Goal: Task Accomplishment & Management: Use online tool/utility

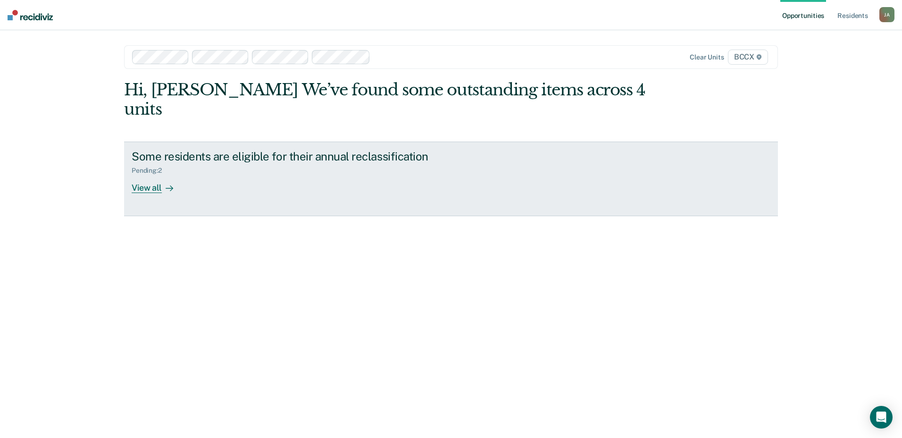
click at [149, 174] on div "View all" at bounding box center [158, 183] width 53 height 18
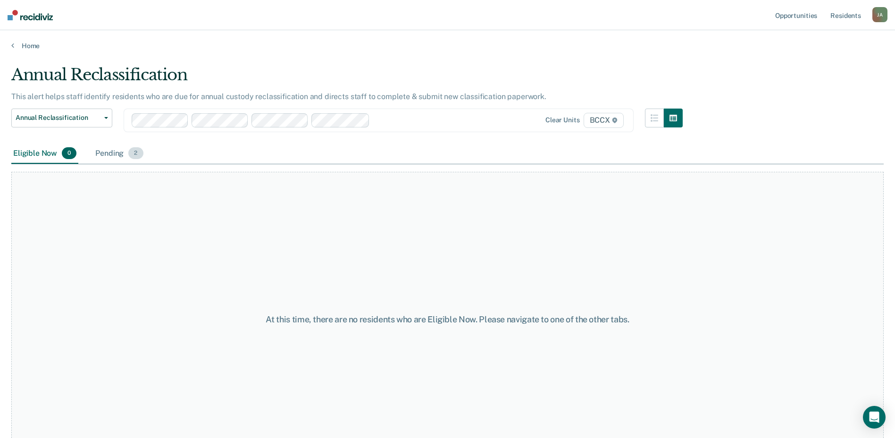
click at [117, 153] on div "Pending 2" at bounding box center [118, 153] width 51 height 21
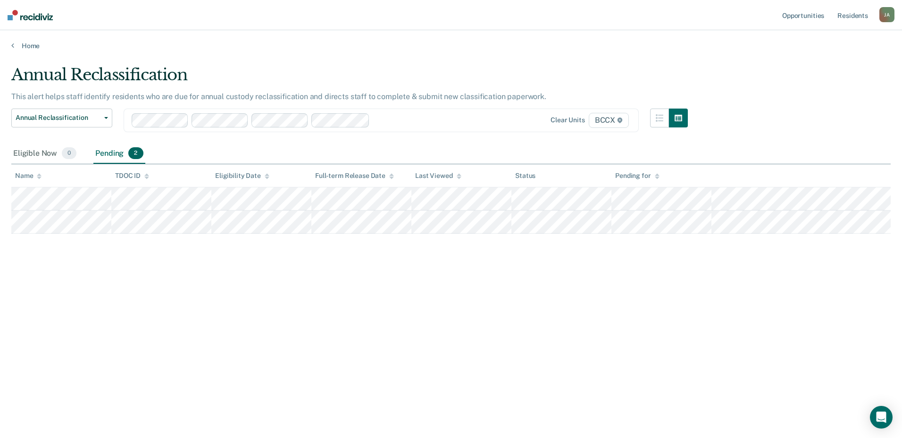
click at [365, 52] on main "Annual Reclassification This alert helps staff identify residents who are due f…" at bounding box center [451, 242] width 902 height 385
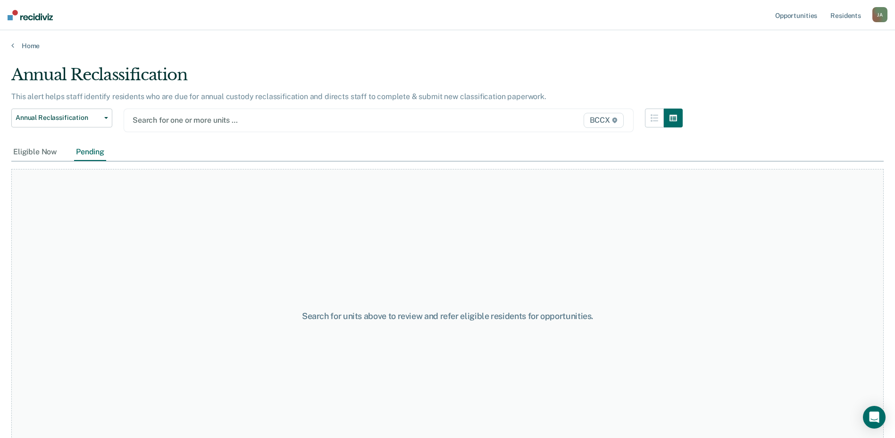
click at [614, 123] on span "BCCX" at bounding box center [603, 120] width 40 height 15
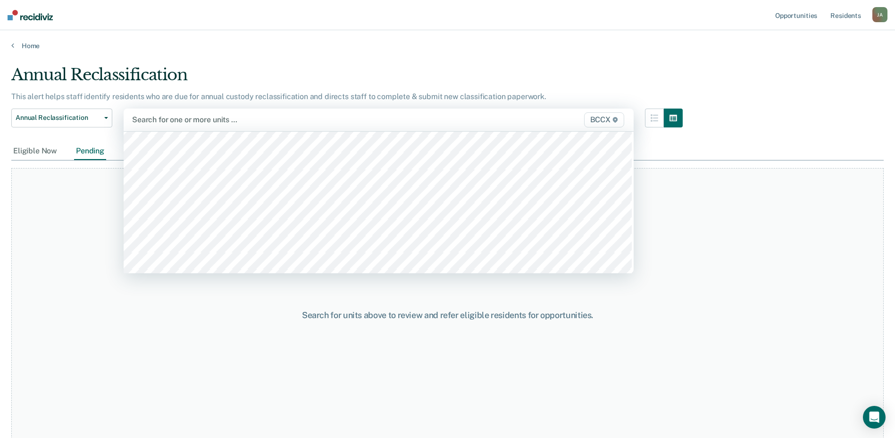
scroll to position [141, 0]
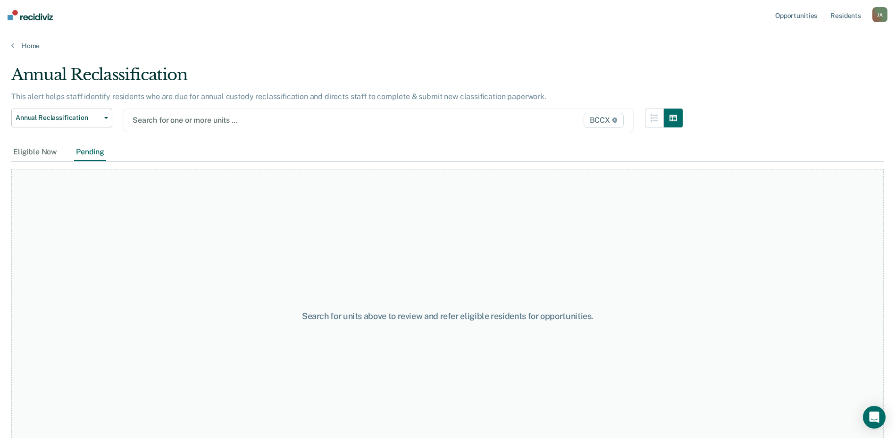
click at [238, 39] on div "Home" at bounding box center [447, 40] width 895 height 20
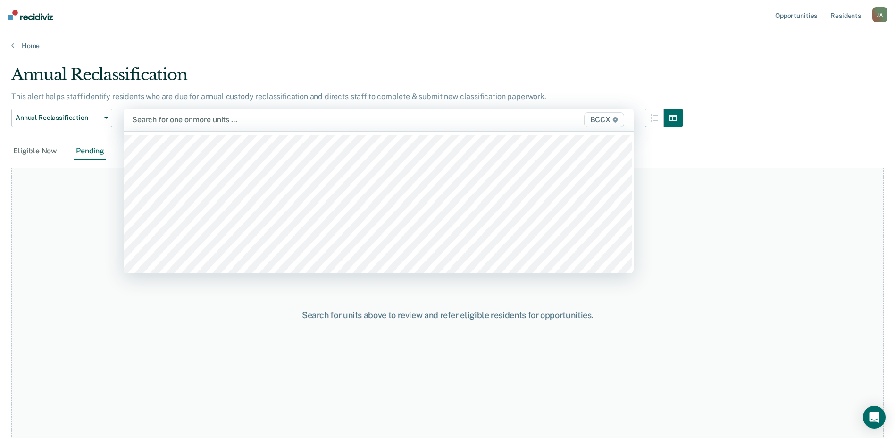
click at [608, 122] on span "BCCX" at bounding box center [604, 119] width 40 height 15
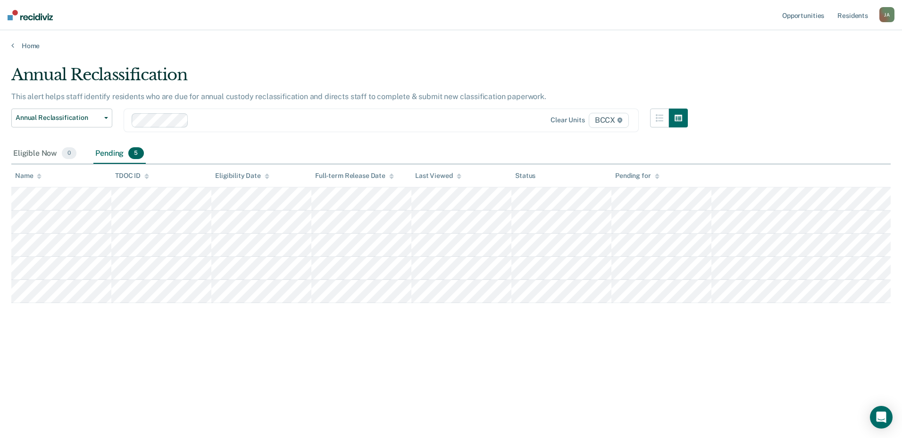
click at [607, 119] on span "BCCX" at bounding box center [609, 120] width 40 height 15
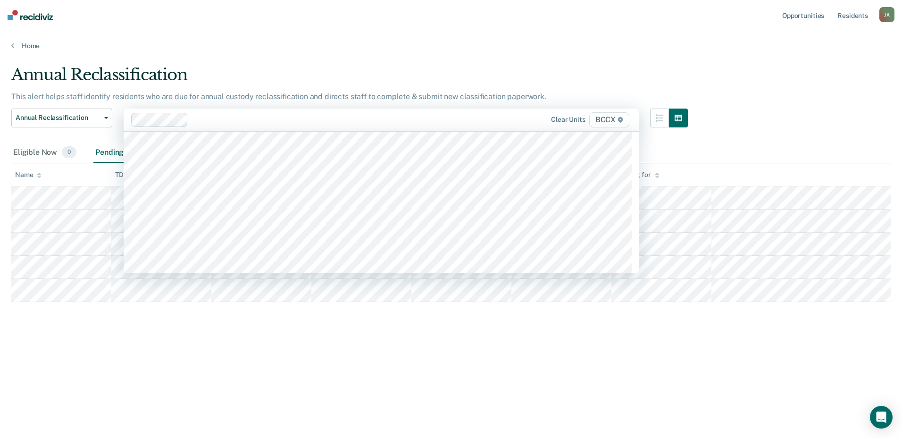
scroll to position [283, 0]
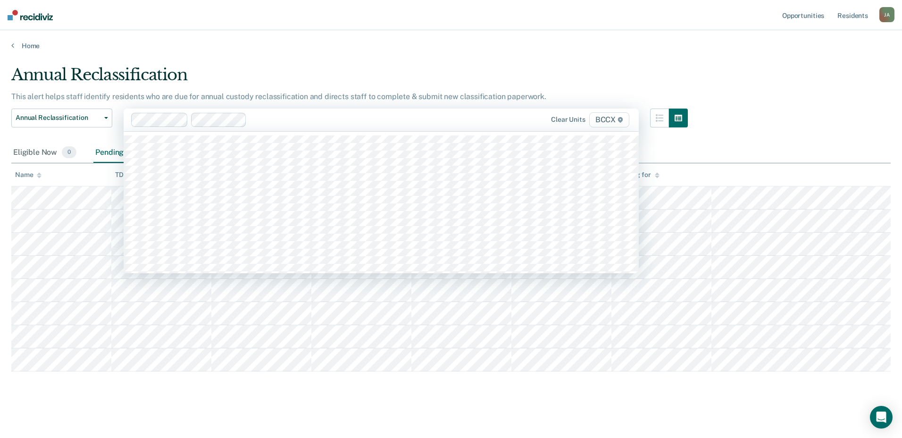
click at [605, 118] on span "BCCX" at bounding box center [609, 119] width 40 height 15
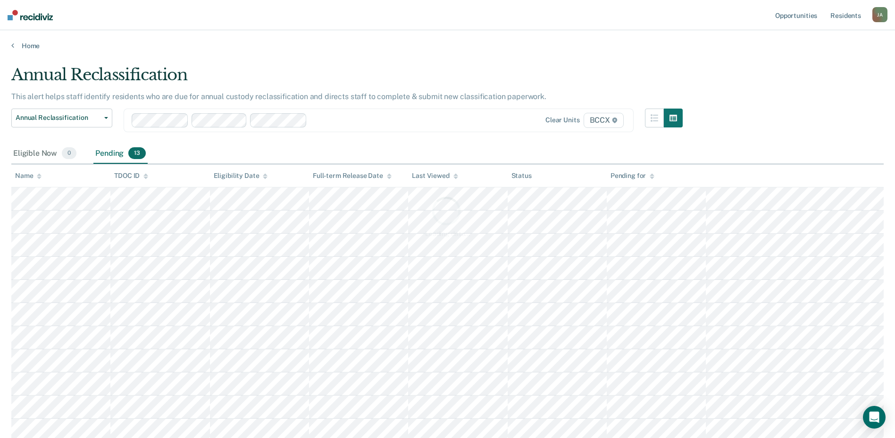
click at [599, 123] on div "Loading data..." at bounding box center [447, 216] width 872 height 302
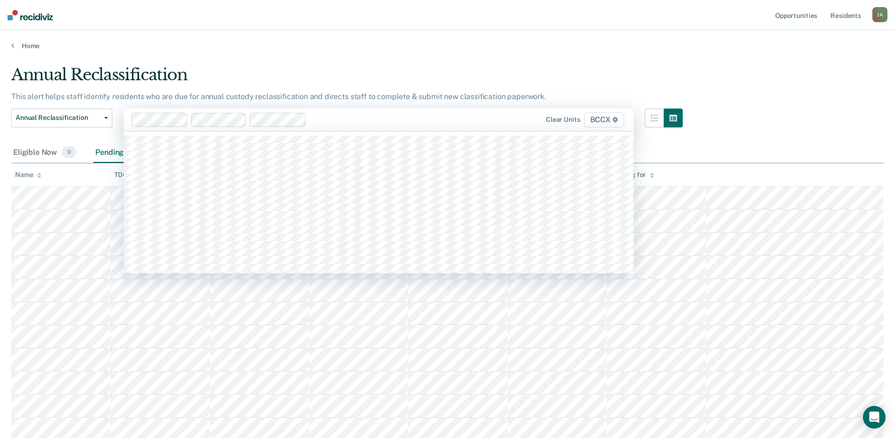
click at [604, 123] on span "BCCX" at bounding box center [604, 119] width 40 height 15
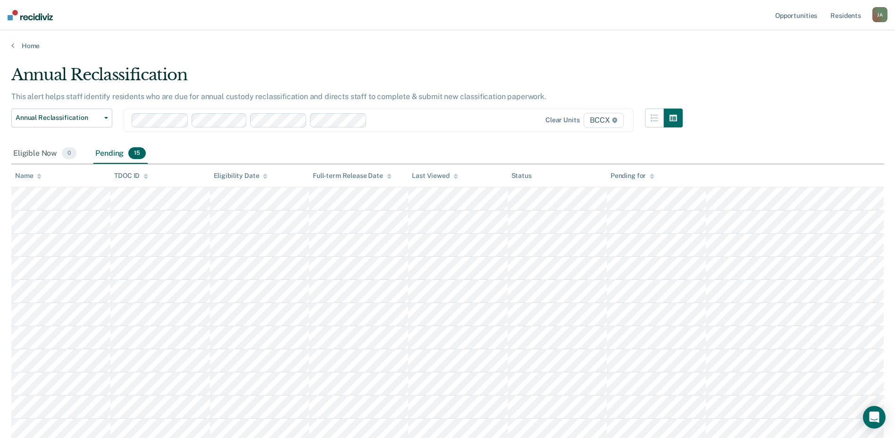
click at [601, 120] on span "BCCX" at bounding box center [603, 120] width 40 height 15
click at [601, 124] on div "Loading data..." at bounding box center [447, 216] width 872 height 302
click at [601, 122] on span "BCCX" at bounding box center [603, 120] width 40 height 15
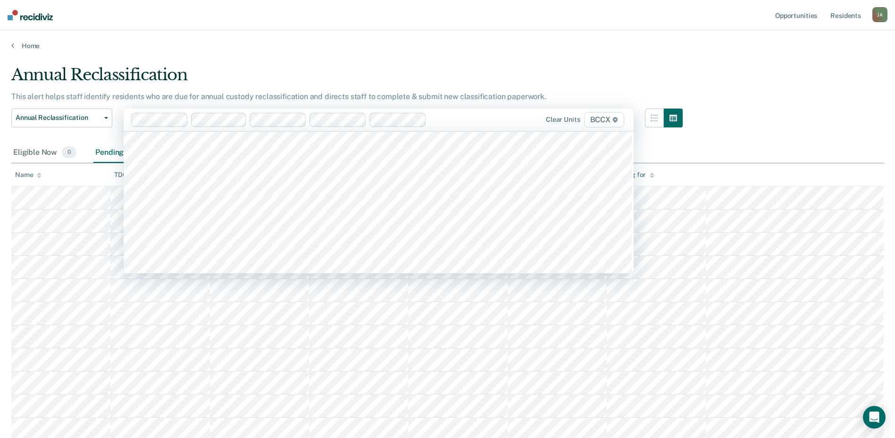
scroll to position [236, 0]
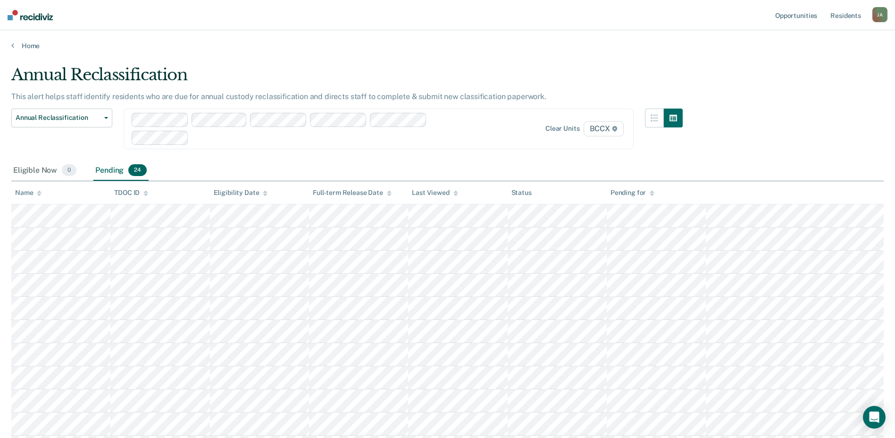
click at [604, 127] on div "Loading data..." at bounding box center [447, 216] width 872 height 302
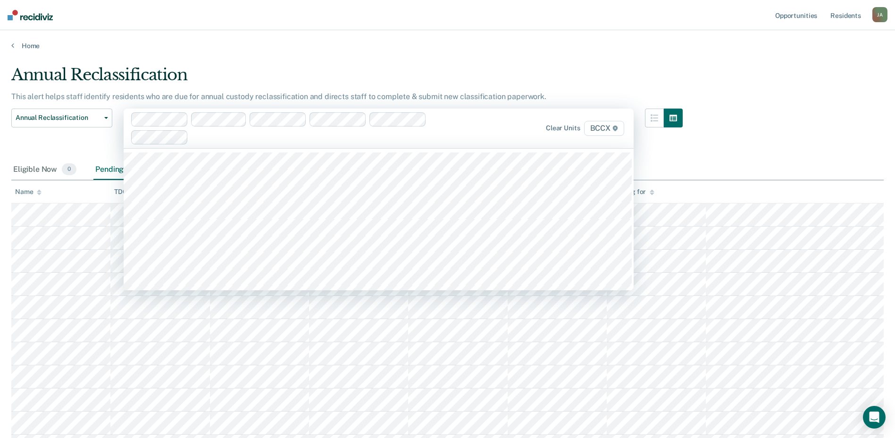
click at [600, 127] on span "BCCX" at bounding box center [604, 128] width 40 height 15
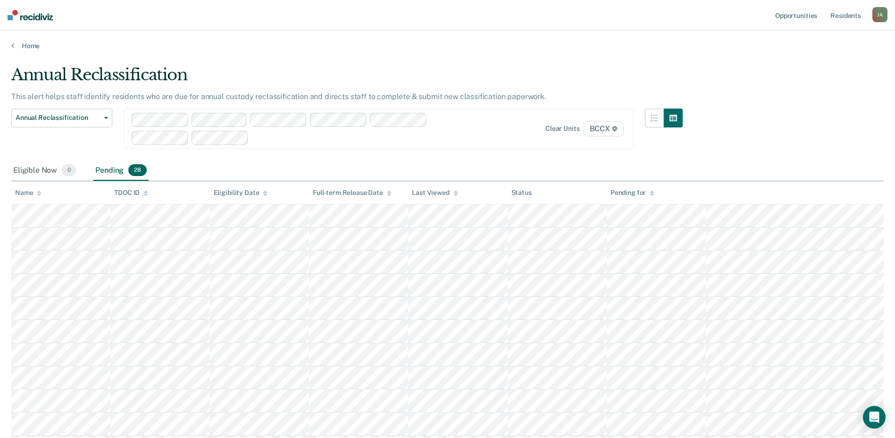
click at [599, 129] on span "BCCX" at bounding box center [603, 128] width 40 height 15
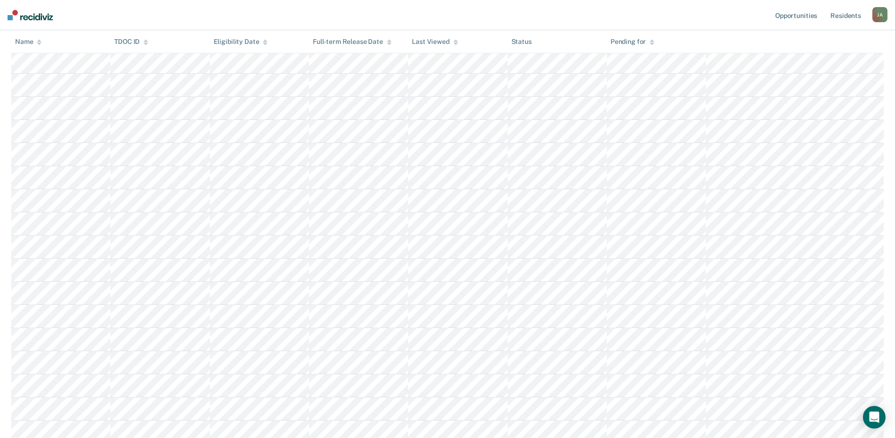
scroll to position [0, 0]
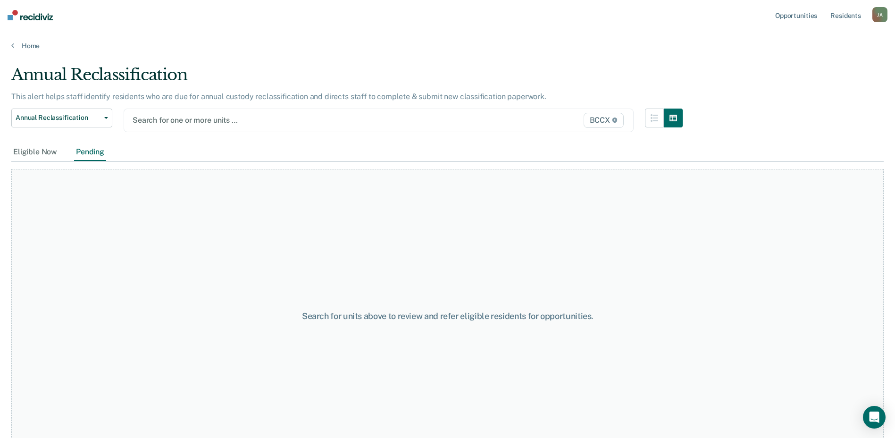
click at [600, 122] on span "BCCX" at bounding box center [603, 120] width 40 height 15
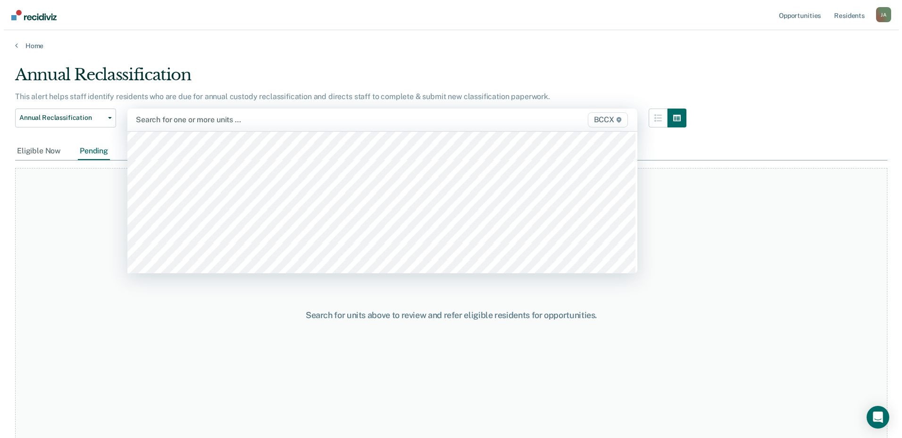
scroll to position [189, 0]
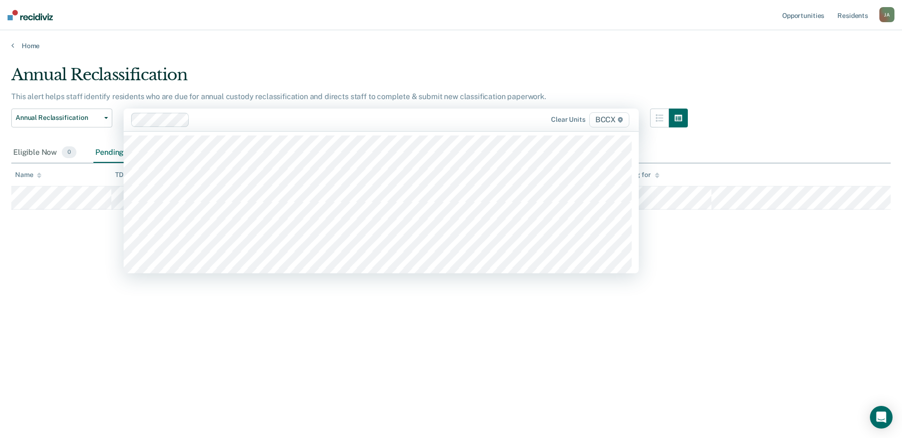
click at [610, 119] on span "BCCX" at bounding box center [609, 119] width 40 height 15
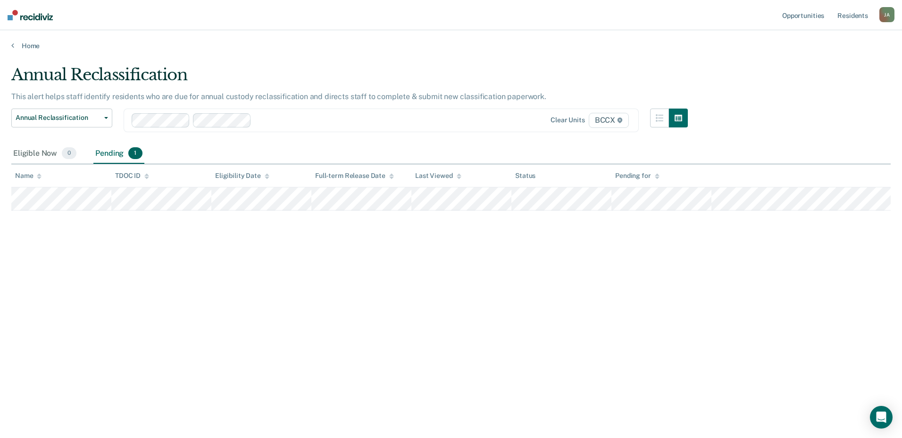
click at [600, 120] on span "BCCX" at bounding box center [609, 120] width 40 height 15
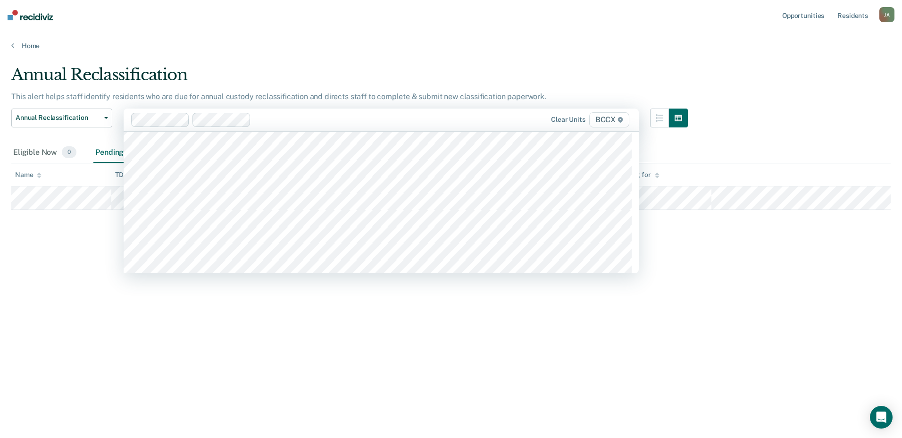
scroll to position [189, 0]
click at [604, 123] on span "BCCX" at bounding box center [609, 119] width 40 height 15
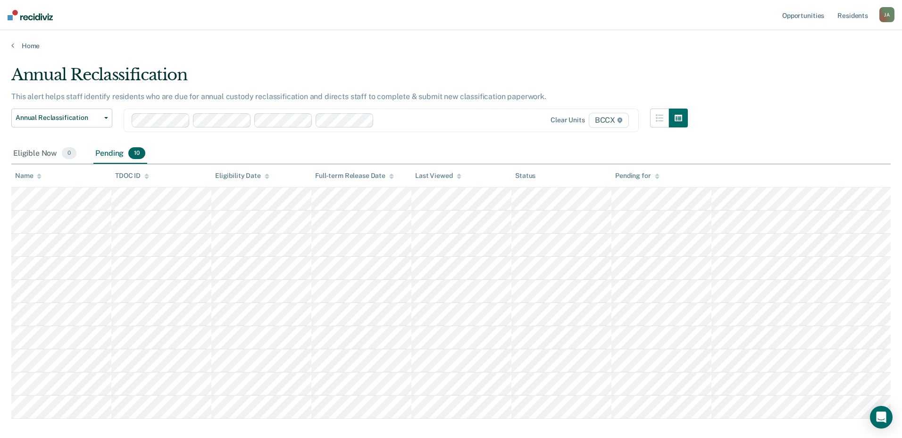
click at [337, 56] on main "Annual Reclassification This alert helps staff identify residents who are due f…" at bounding box center [451, 242] width 902 height 385
click at [107, 119] on button "Annual Reclassification" at bounding box center [61, 117] width 101 height 19
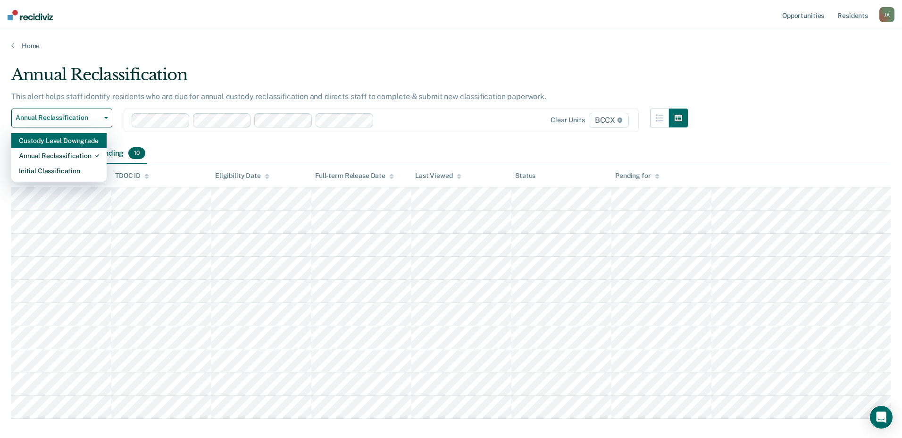
click at [82, 140] on div "Custody Level Downgrade" at bounding box center [59, 140] width 80 height 15
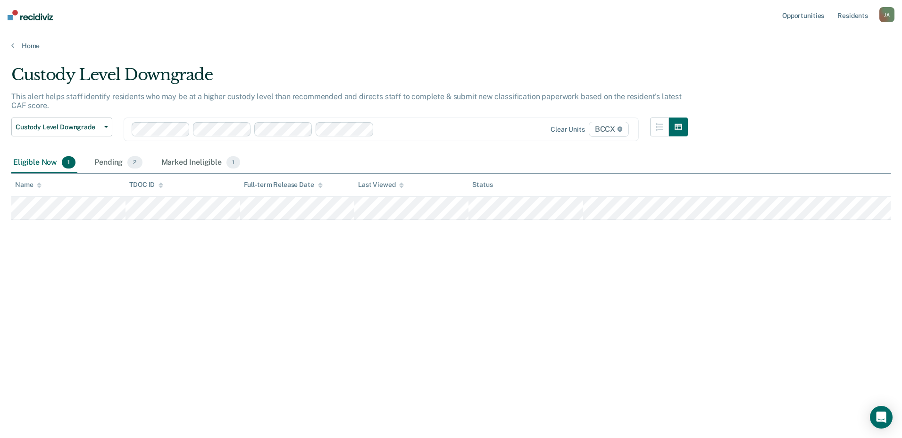
click at [379, 66] on div "Custody Level Downgrade" at bounding box center [349, 78] width 676 height 27
click at [183, 162] on div "Marked Ineligible 1" at bounding box center [200, 162] width 83 height 21
click at [49, 162] on div "Eligible Now 1" at bounding box center [44, 162] width 66 height 21
click at [108, 164] on div "Pending 2" at bounding box center [117, 162] width 51 height 21
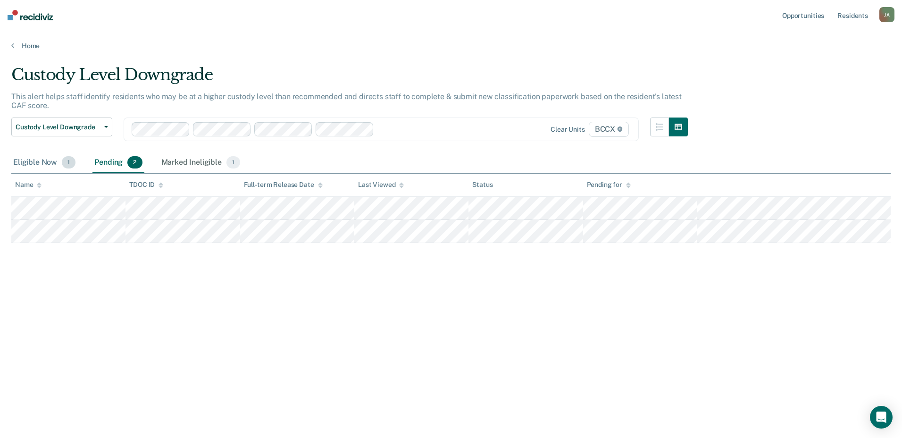
click at [40, 160] on div "Eligible Now 1" at bounding box center [44, 162] width 66 height 21
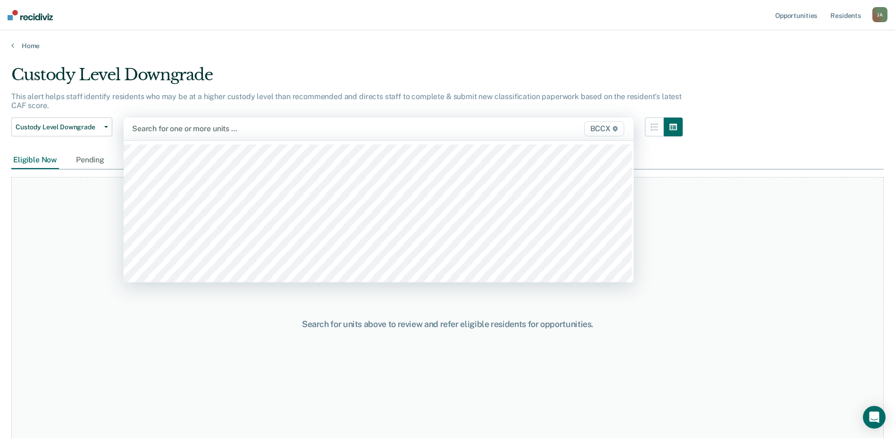
click at [444, 128] on div at bounding box center [304, 128] width 344 height 11
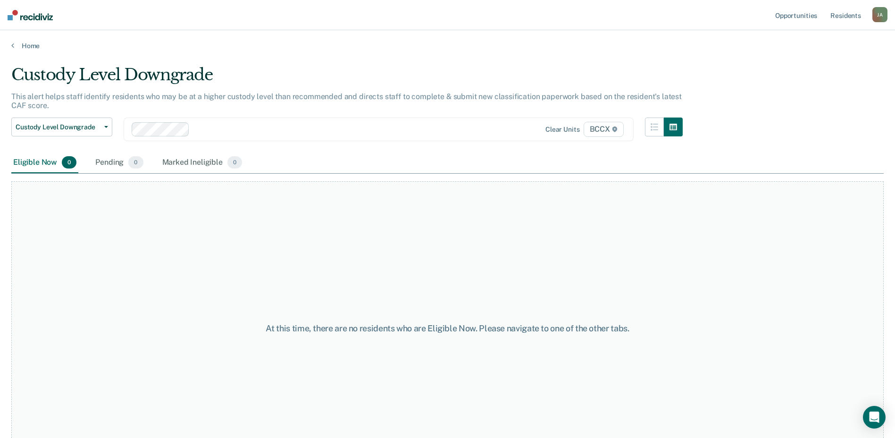
click at [605, 129] on span "BCCX" at bounding box center [603, 129] width 40 height 15
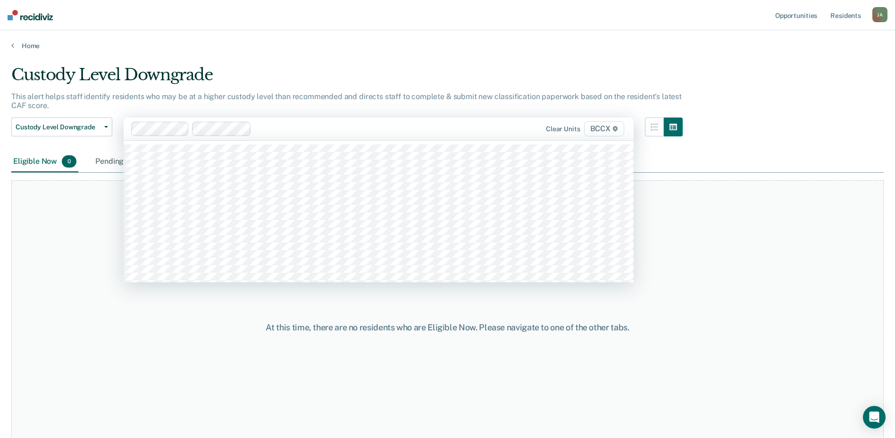
click at [603, 129] on span "BCCX" at bounding box center [604, 128] width 40 height 15
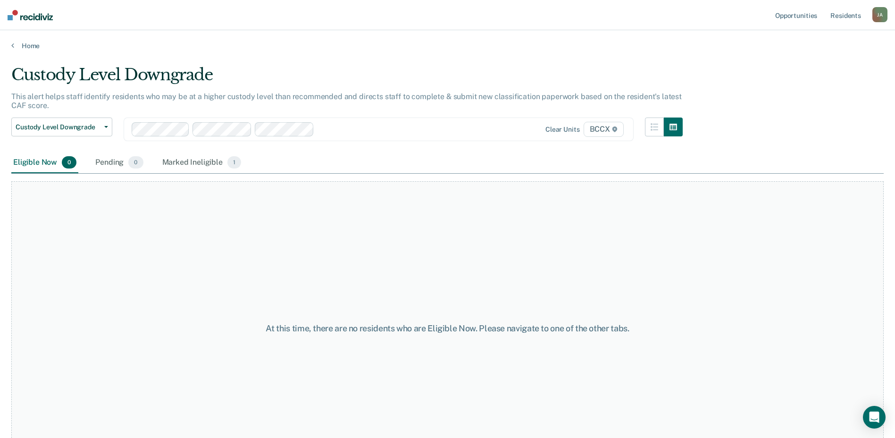
click at [604, 131] on span "BCCX" at bounding box center [603, 129] width 40 height 15
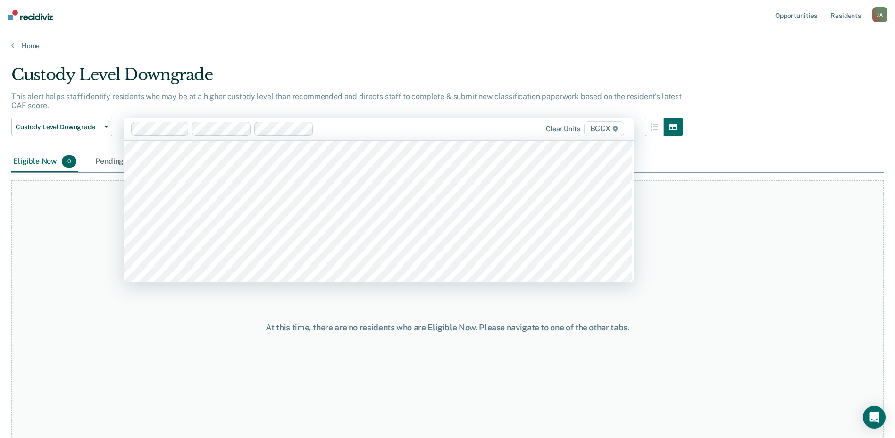
scroll to position [424, 0]
click at [600, 129] on span "BCCX" at bounding box center [604, 128] width 40 height 15
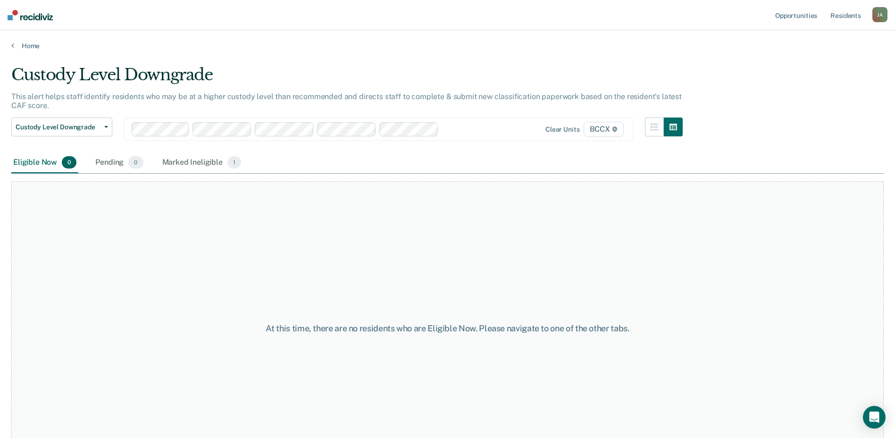
click at [601, 128] on span "BCCX" at bounding box center [603, 129] width 40 height 15
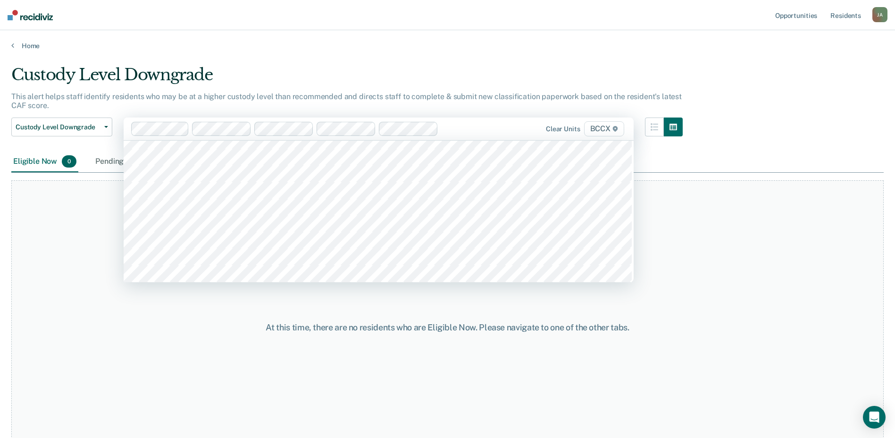
scroll to position [424, 0]
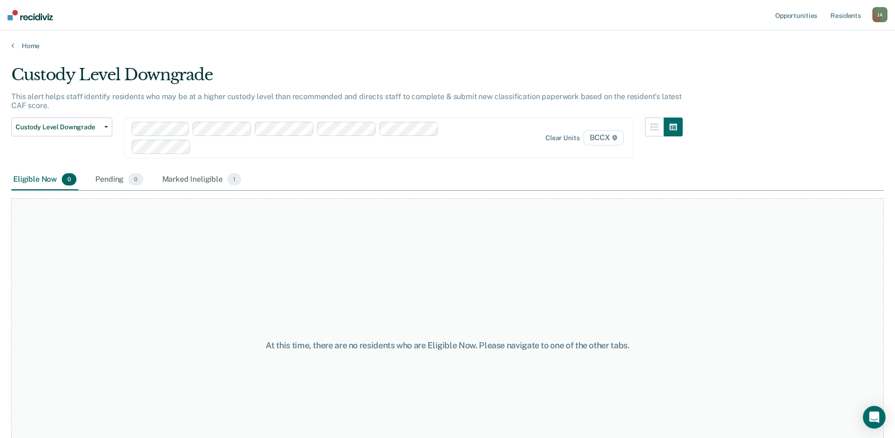
click at [606, 139] on span "BCCX" at bounding box center [603, 137] width 40 height 15
click at [602, 139] on span "BCCX" at bounding box center [603, 137] width 40 height 15
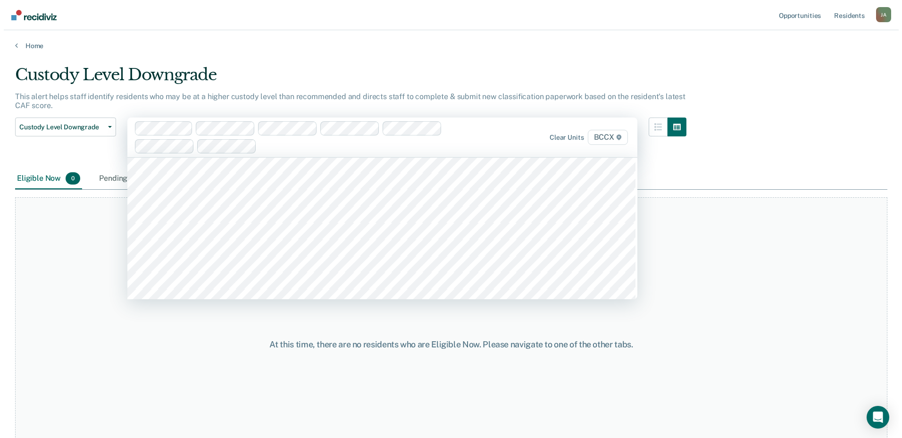
scroll to position [377, 0]
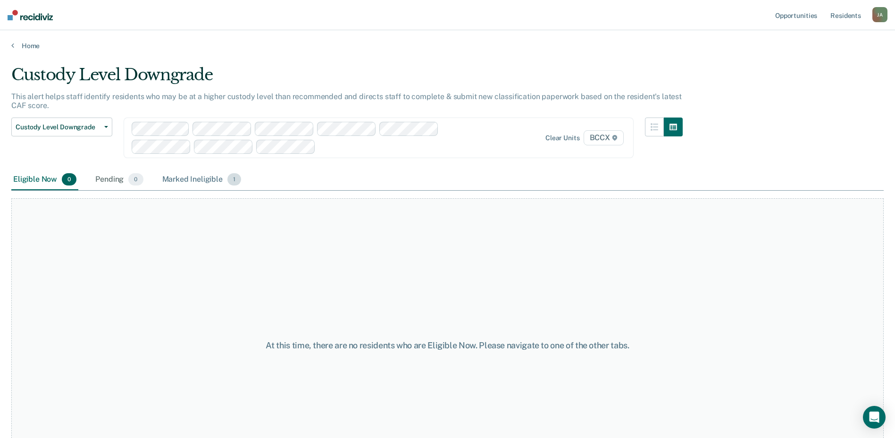
click at [189, 180] on div "Marked Ineligible 1" at bounding box center [201, 179] width 83 height 21
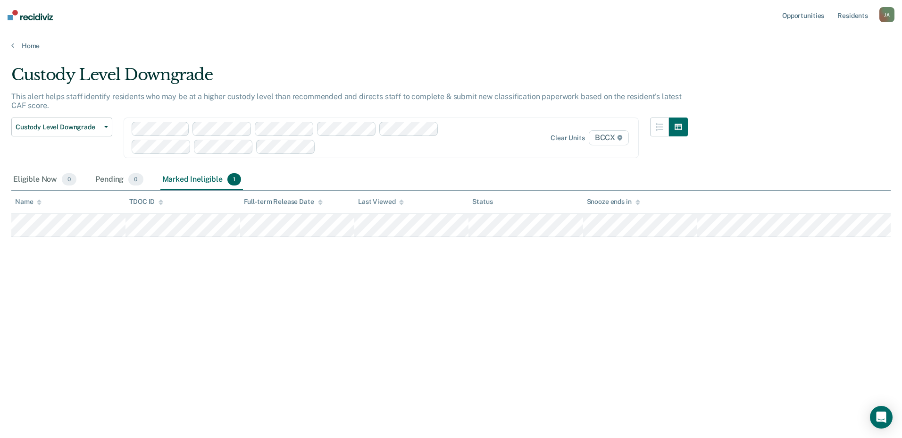
click at [359, 70] on div "Custody Level Downgrade" at bounding box center [349, 78] width 676 height 27
click at [357, 165] on div "Custody Level Downgrade Custody Level Downgrade Annual Reclassification Initial…" at bounding box center [349, 143] width 676 height 52
click at [108, 179] on div "Pending 0" at bounding box center [118, 179] width 51 height 21
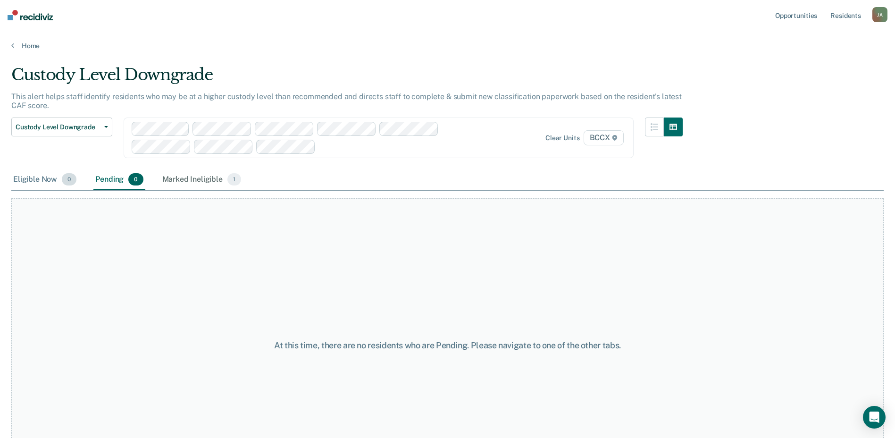
click at [27, 178] on div "Eligible Now 0" at bounding box center [44, 179] width 67 height 21
click at [187, 179] on div "Marked Ineligible 1" at bounding box center [201, 179] width 83 height 21
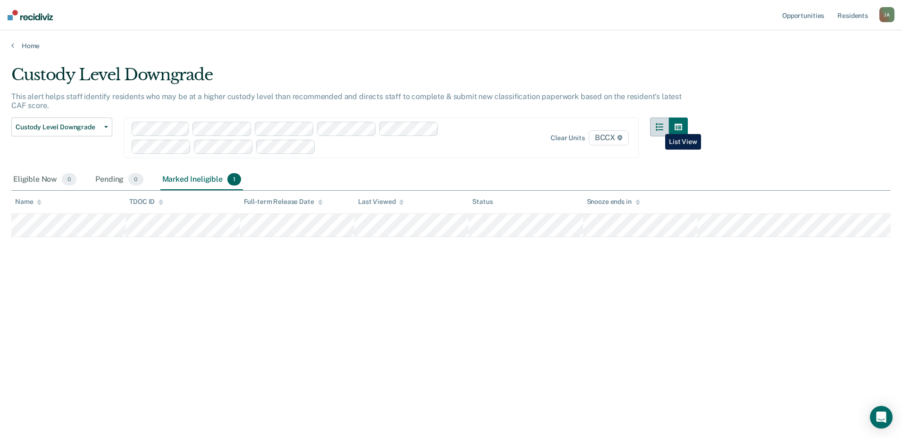
click at [658, 127] on icon "button" at bounding box center [660, 127] width 8 height 8
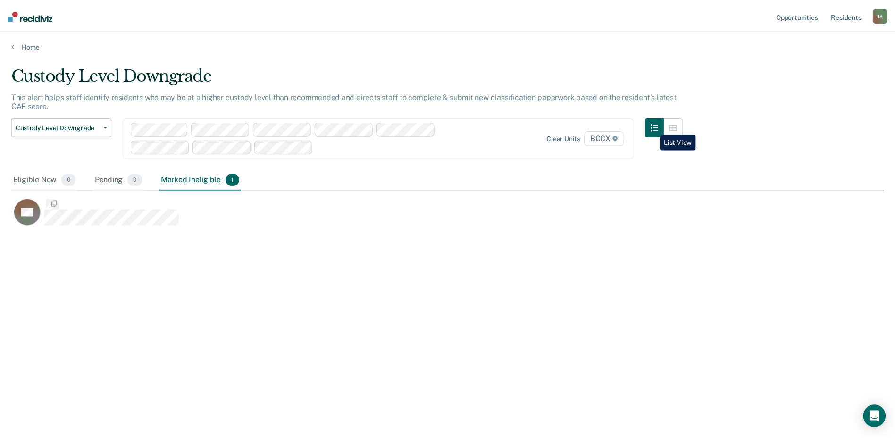
scroll to position [295, 872]
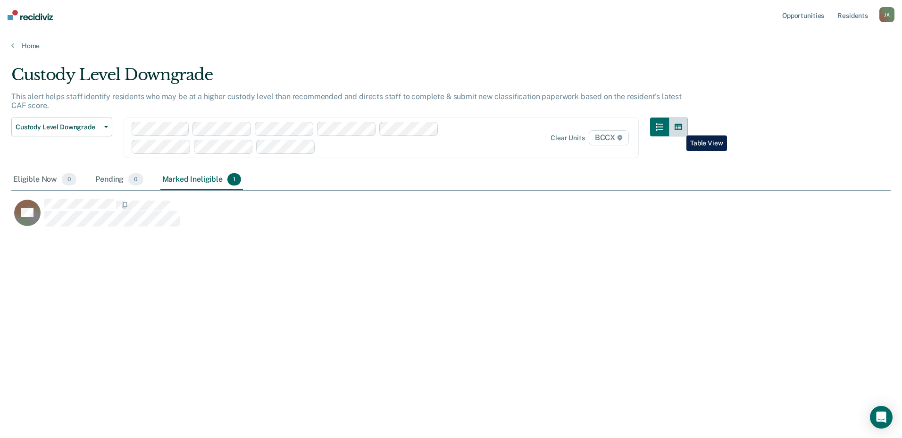
click at [679, 128] on icon "button" at bounding box center [678, 127] width 8 height 8
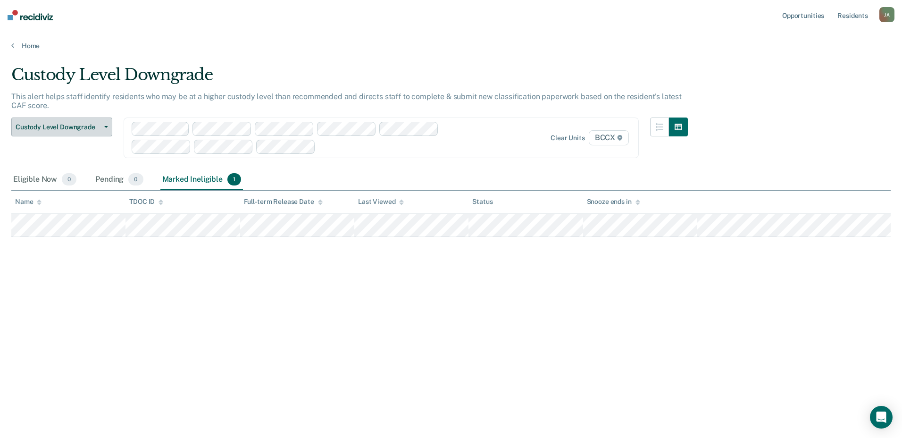
click at [106, 126] on icon "button" at bounding box center [106, 127] width 4 height 2
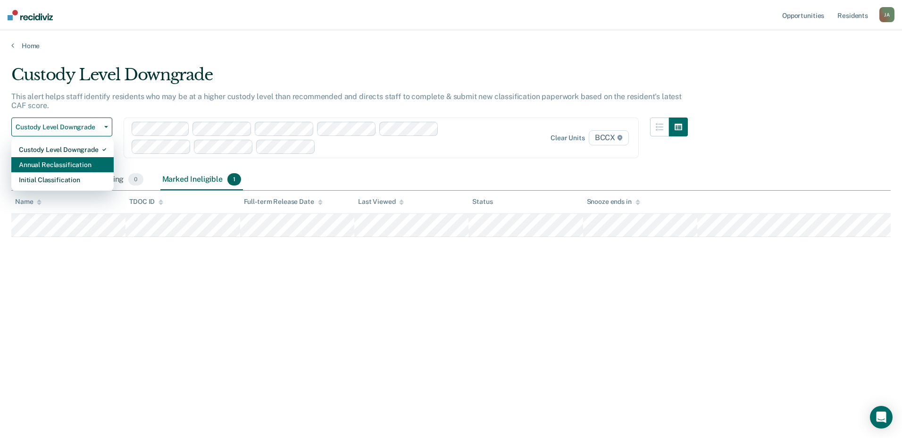
click at [84, 164] on div "Annual Reclassification" at bounding box center [62, 164] width 87 height 15
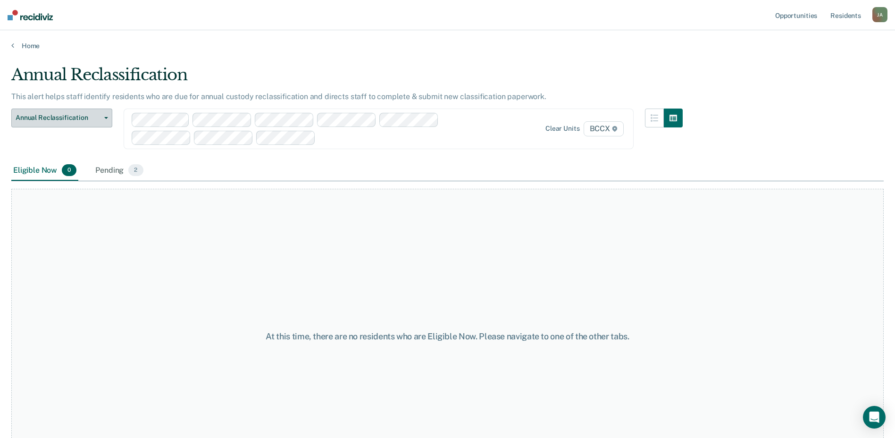
click at [105, 118] on icon "button" at bounding box center [106, 118] width 4 height 2
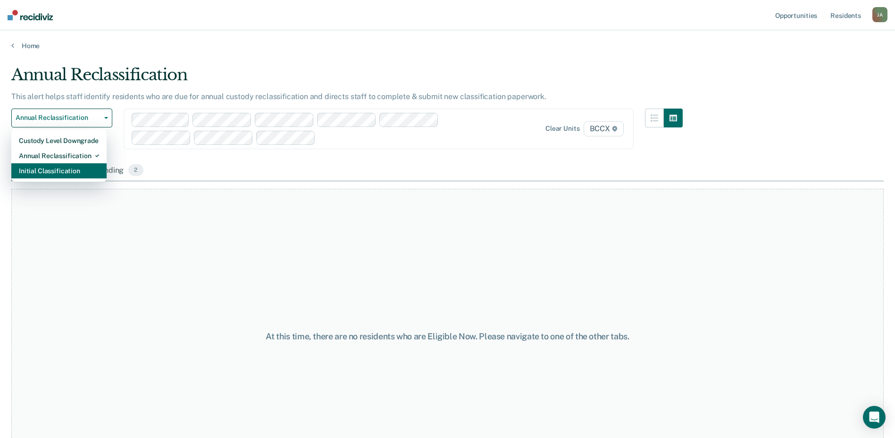
click at [67, 171] on div "Initial Classification" at bounding box center [59, 170] width 80 height 15
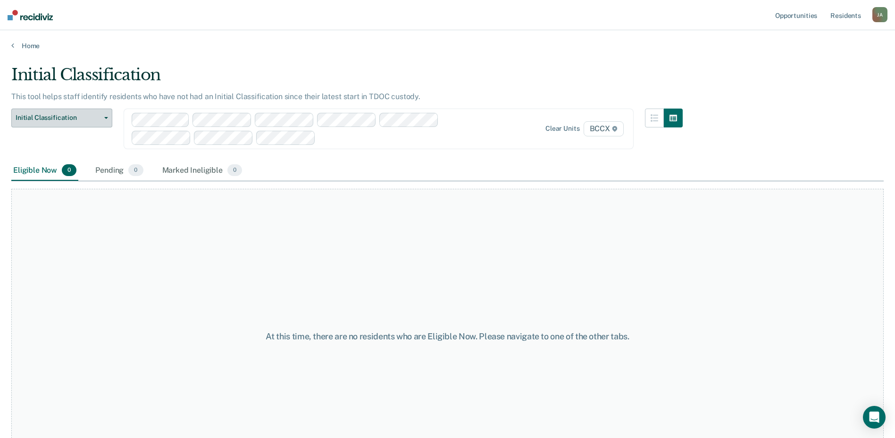
click at [105, 118] on icon "button" at bounding box center [106, 118] width 4 height 2
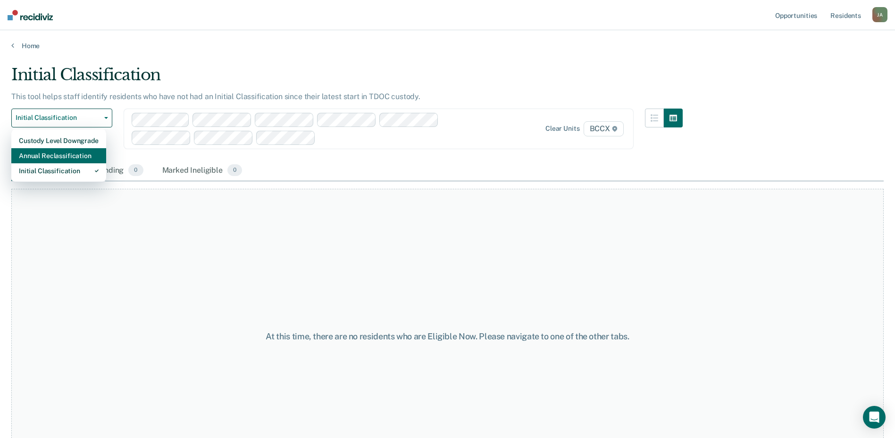
click at [79, 158] on div "Annual Reclassification" at bounding box center [59, 155] width 80 height 15
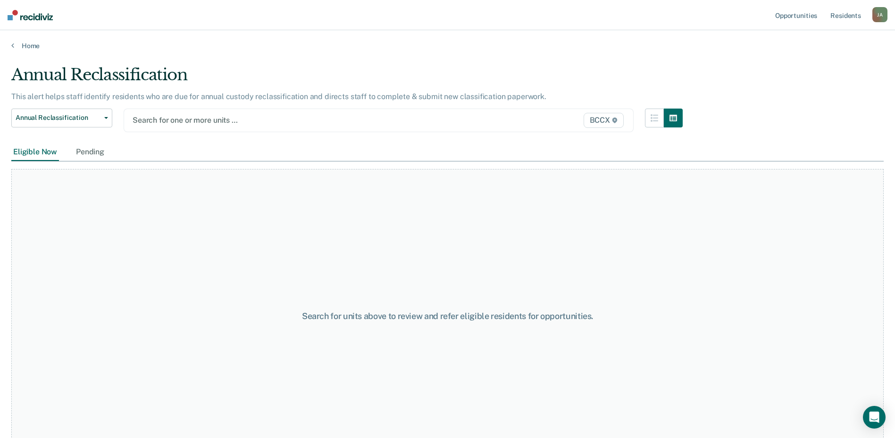
click at [606, 120] on span "BCCX" at bounding box center [603, 120] width 40 height 15
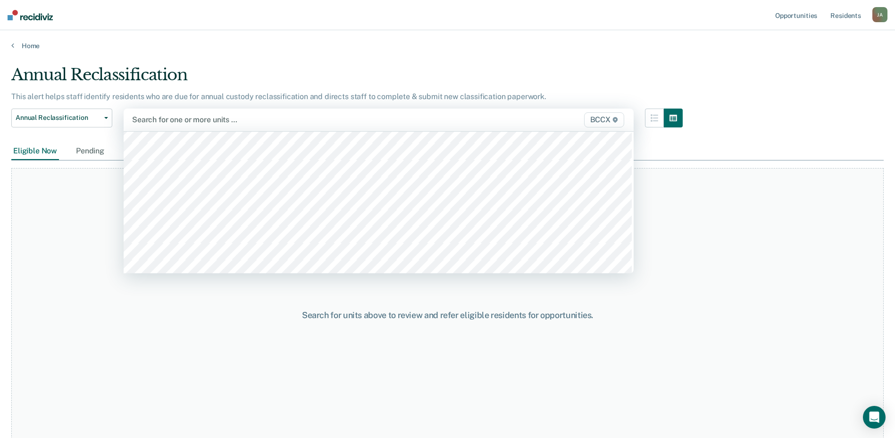
scroll to position [189, 0]
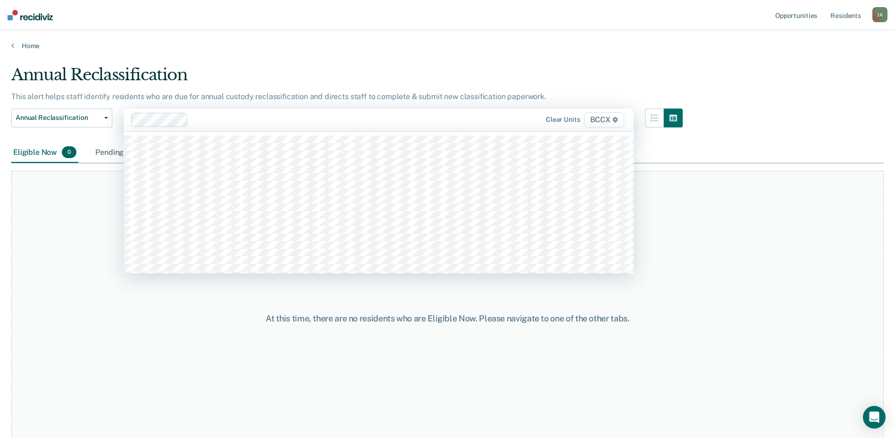
click at [608, 120] on span "BCCX" at bounding box center [604, 119] width 40 height 15
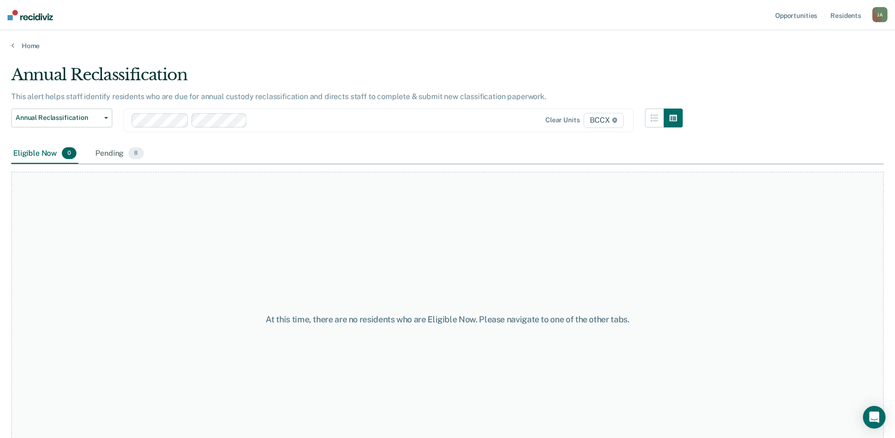
click at [607, 119] on span "BCCX" at bounding box center [603, 120] width 40 height 15
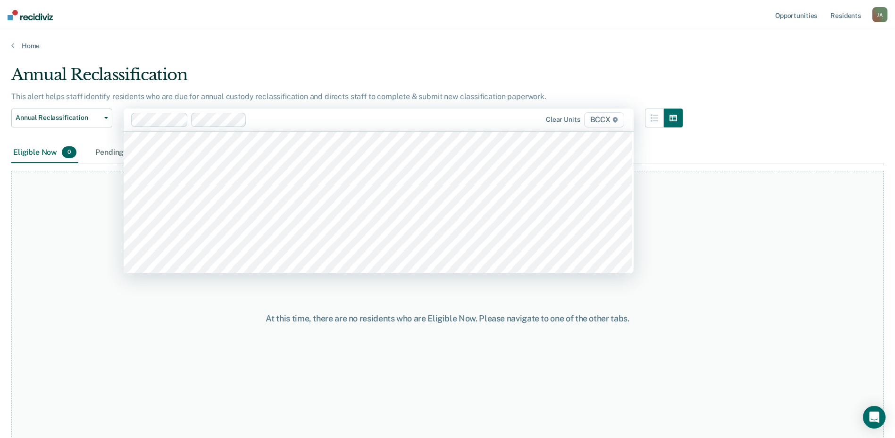
scroll to position [283, 0]
click at [602, 121] on span "BCCX" at bounding box center [604, 119] width 40 height 15
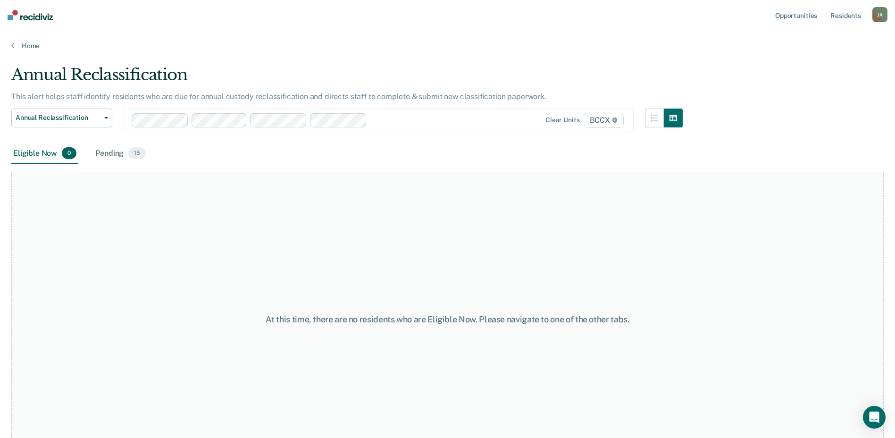
click at [597, 119] on span "BCCX" at bounding box center [603, 120] width 40 height 15
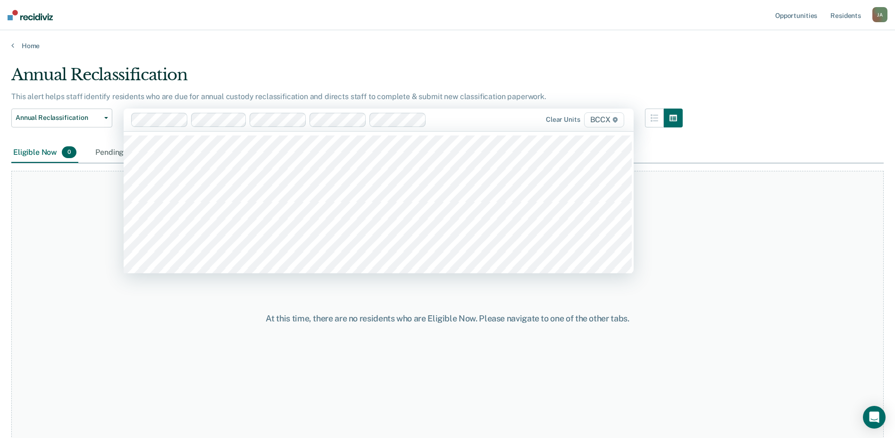
click at [600, 120] on span "BCCX" at bounding box center [604, 119] width 40 height 15
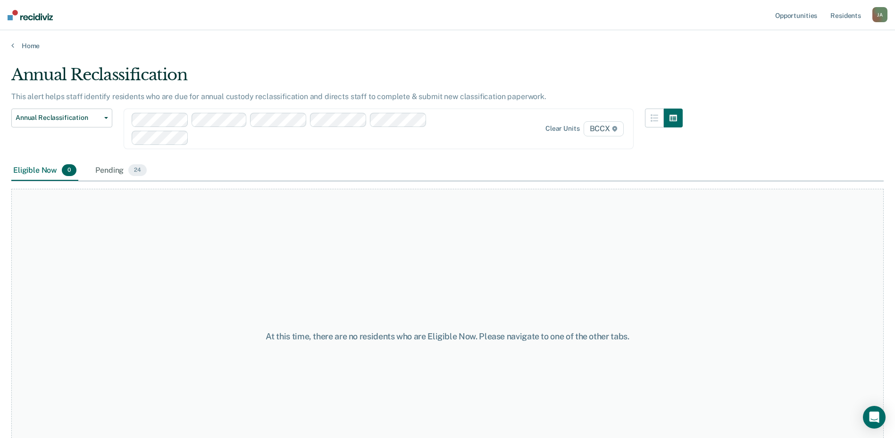
click at [596, 130] on span "BCCX" at bounding box center [603, 128] width 40 height 15
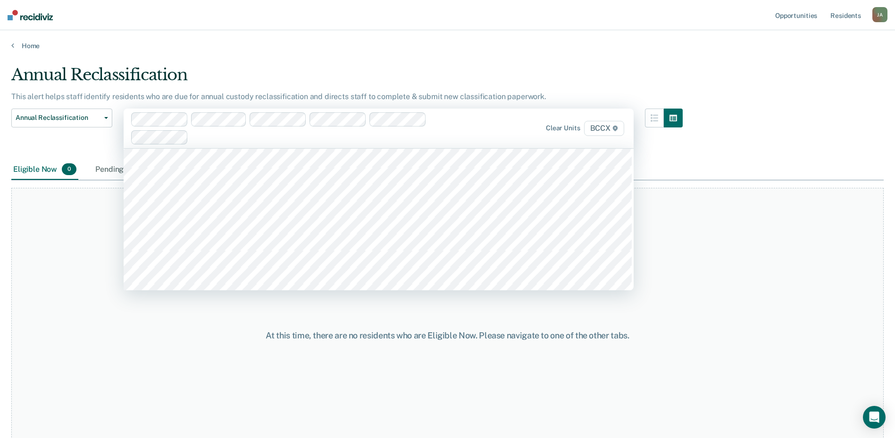
scroll to position [236, 0]
click at [601, 125] on span "BCCX" at bounding box center [604, 128] width 40 height 15
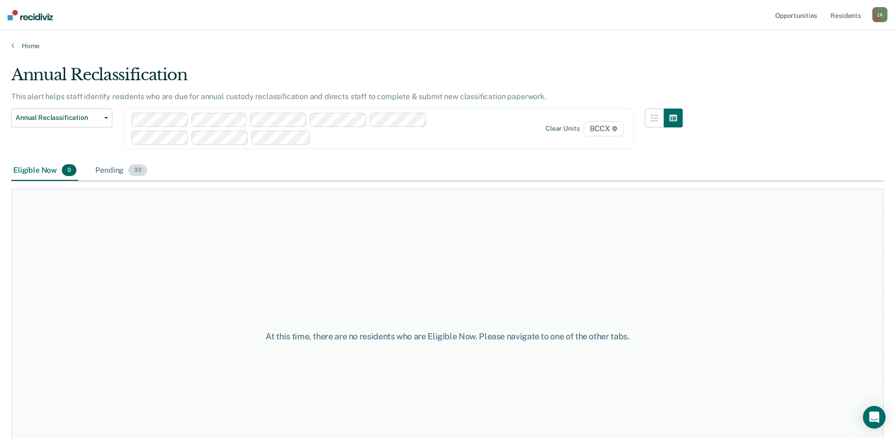
click at [107, 172] on div "Pending 33" at bounding box center [121, 170] width 56 height 21
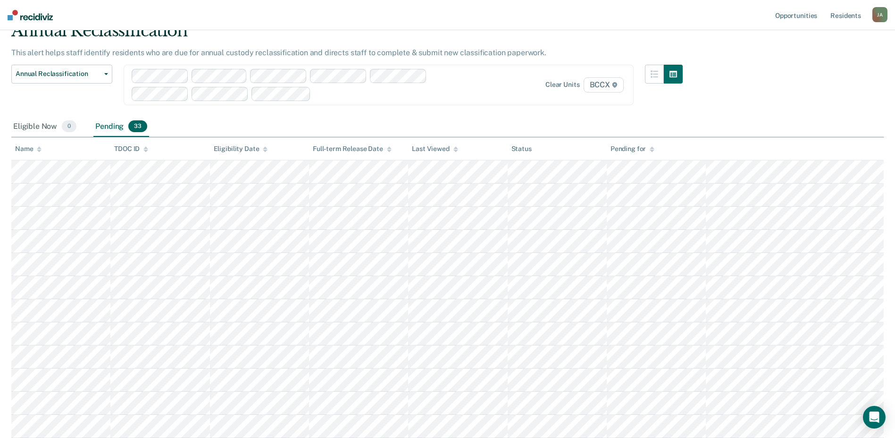
scroll to position [0, 0]
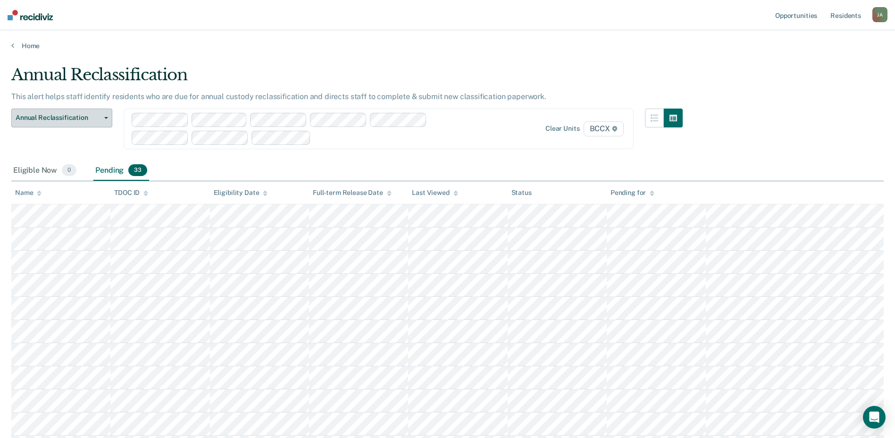
click at [108, 118] on button "Annual Reclassification" at bounding box center [61, 117] width 101 height 19
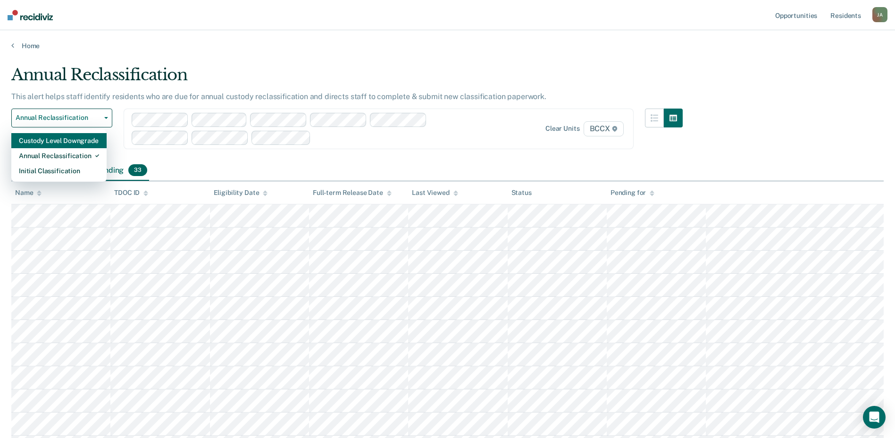
click at [74, 139] on div "Custody Level Downgrade" at bounding box center [59, 140] width 80 height 15
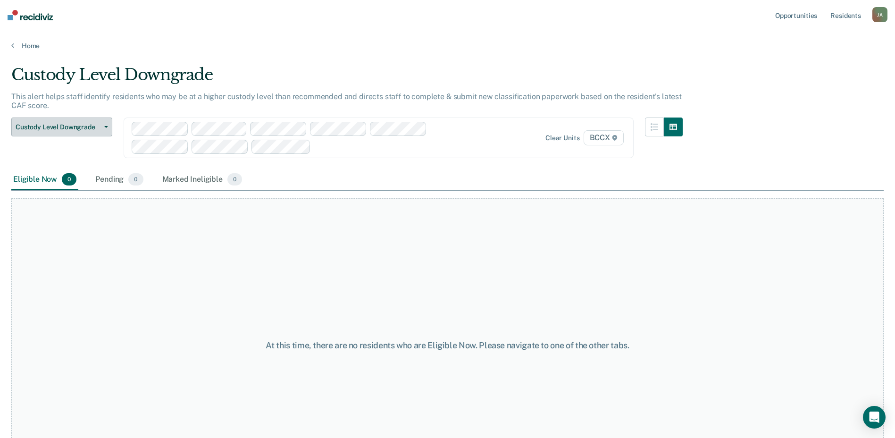
click at [103, 126] on span "button" at bounding box center [104, 127] width 8 height 2
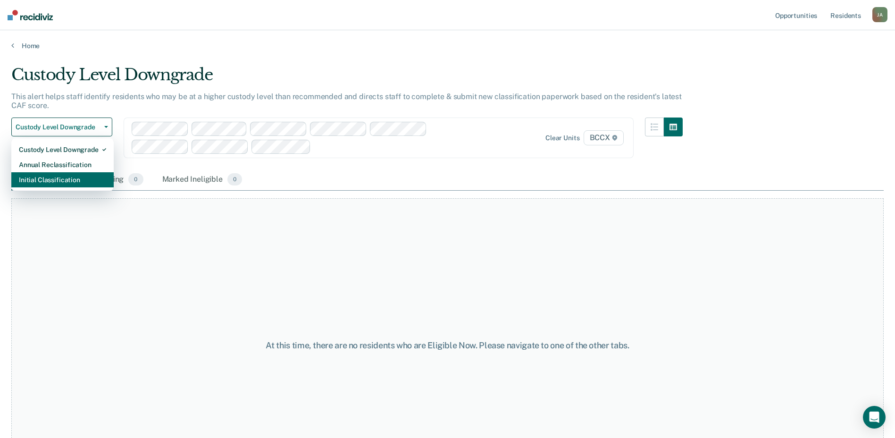
click at [58, 179] on div "Initial Classification" at bounding box center [62, 179] width 87 height 15
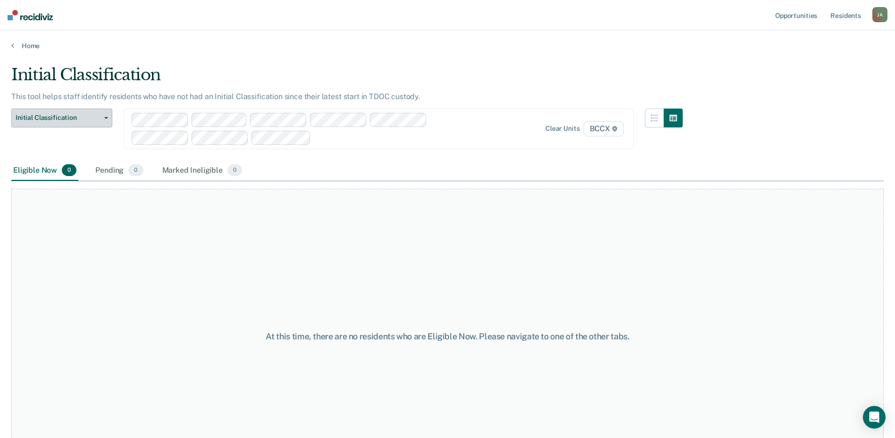
click at [103, 118] on span "button" at bounding box center [104, 118] width 8 height 2
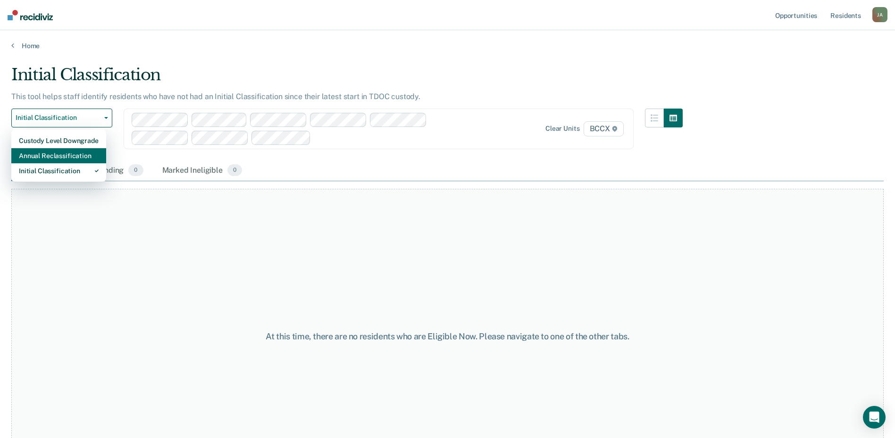
click at [60, 155] on div "Annual Reclassification" at bounding box center [59, 155] width 80 height 15
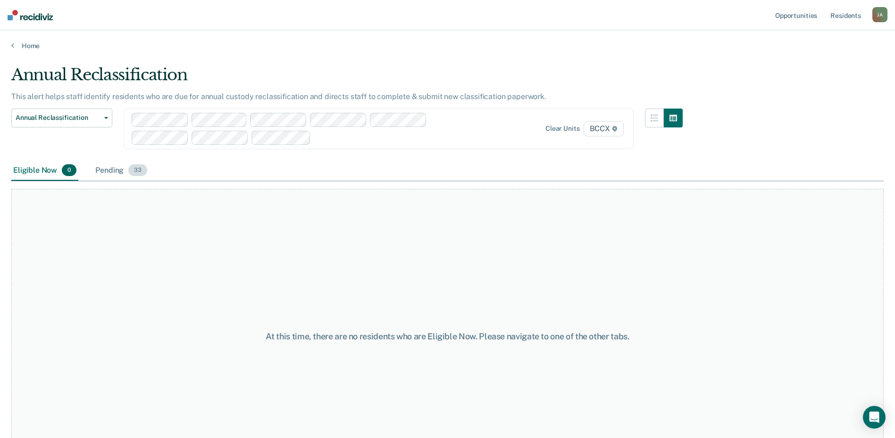
click at [107, 171] on div "Pending 33" at bounding box center [121, 170] width 56 height 21
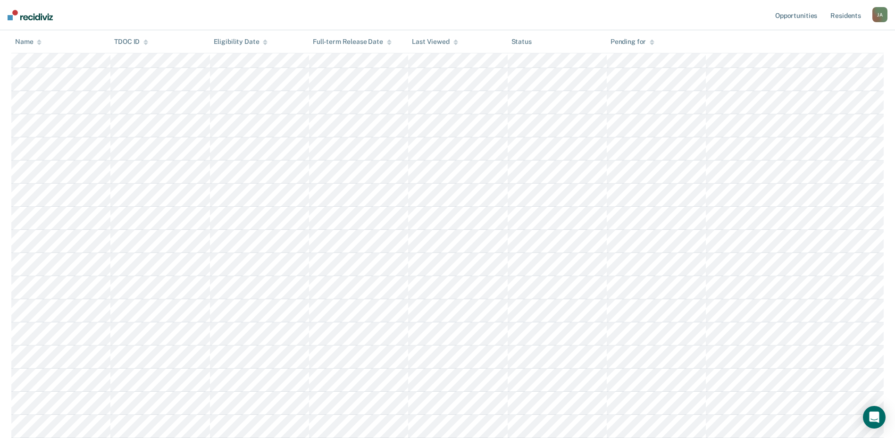
scroll to position [578, 0]
click at [380, 11] on nav "Opportunities Resident s [PERSON_NAME] [PERSON_NAME] Profile How it works Log O…" at bounding box center [447, 15] width 895 height 30
